Goal: Find specific page/section: Find specific page/section

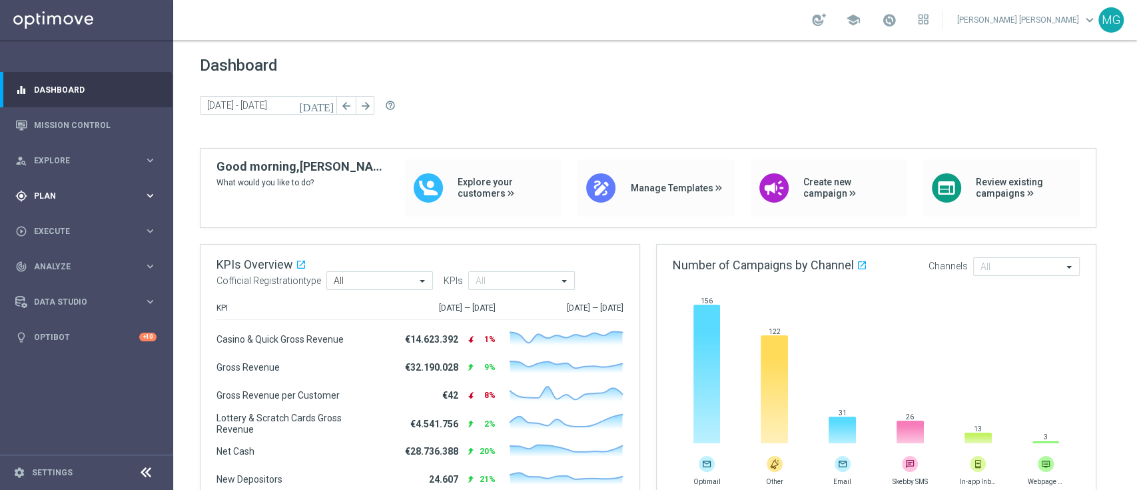
click at [55, 195] on span "Plan" at bounding box center [89, 196] width 110 height 8
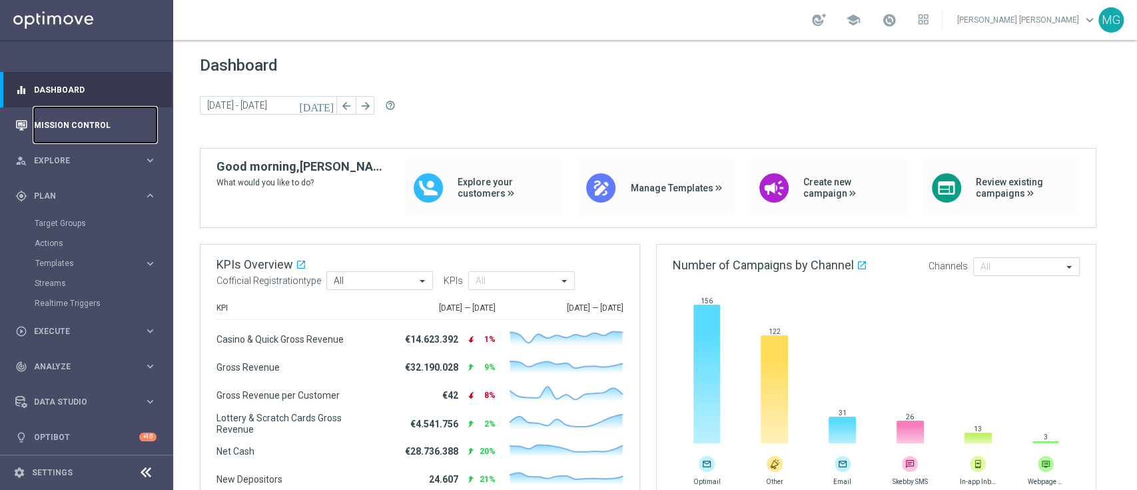
click at [65, 127] on link "Mission Control" at bounding box center [95, 124] width 123 height 35
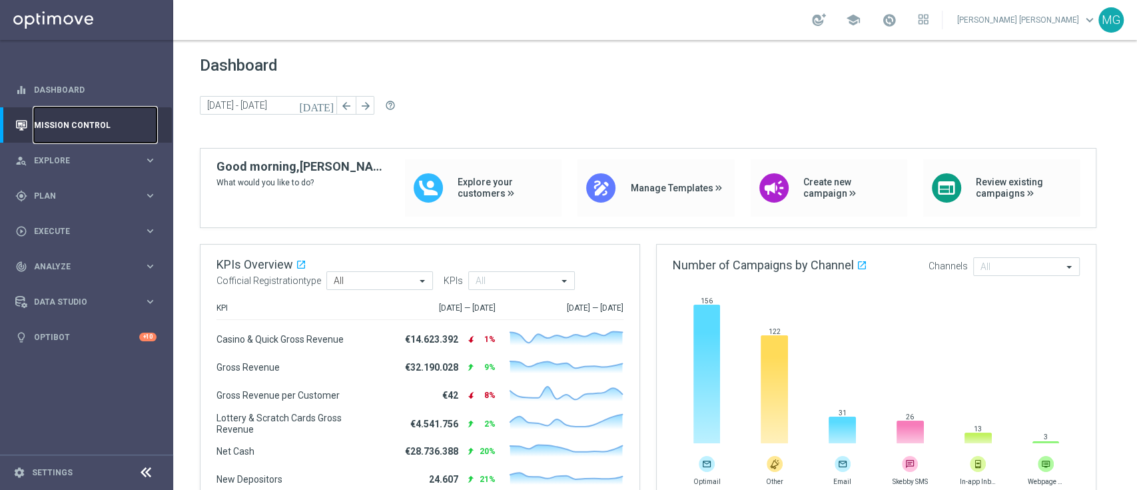
click at [65, 127] on link "Mission Control" at bounding box center [95, 124] width 123 height 35
